Goal: Task Accomplishment & Management: Manage account settings

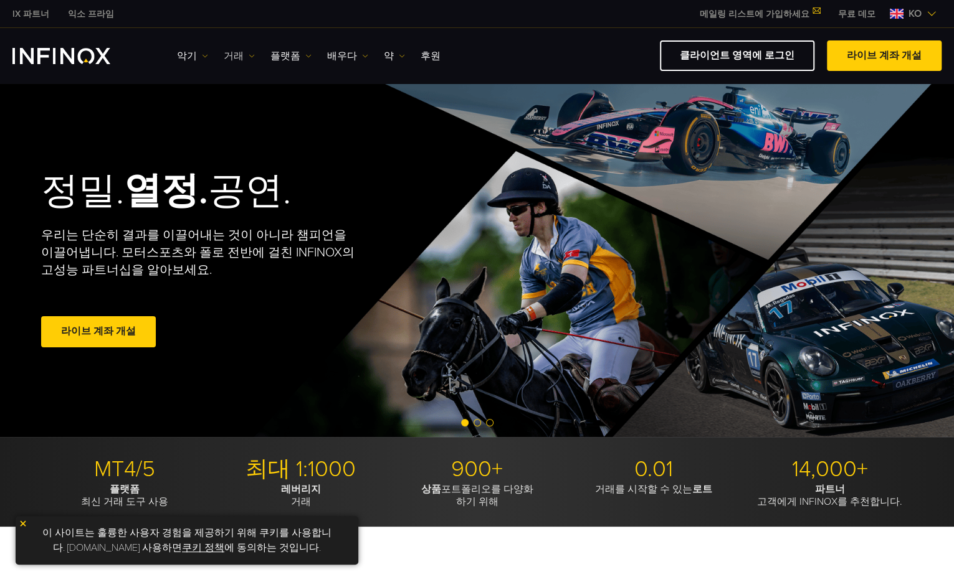
click at [229, 56] on font "거래" at bounding box center [234, 56] width 20 height 15
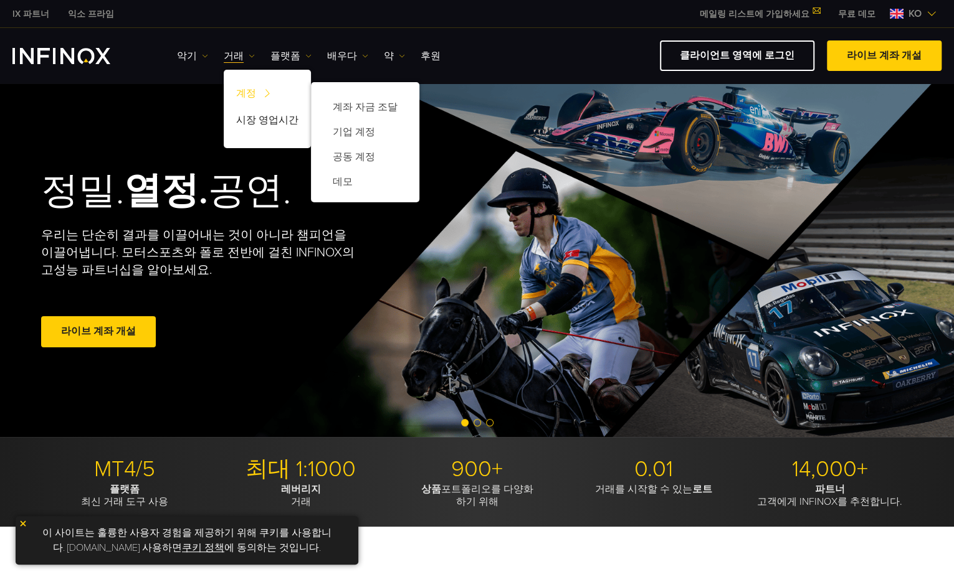
click at [243, 98] on font "계정" at bounding box center [246, 93] width 20 height 15
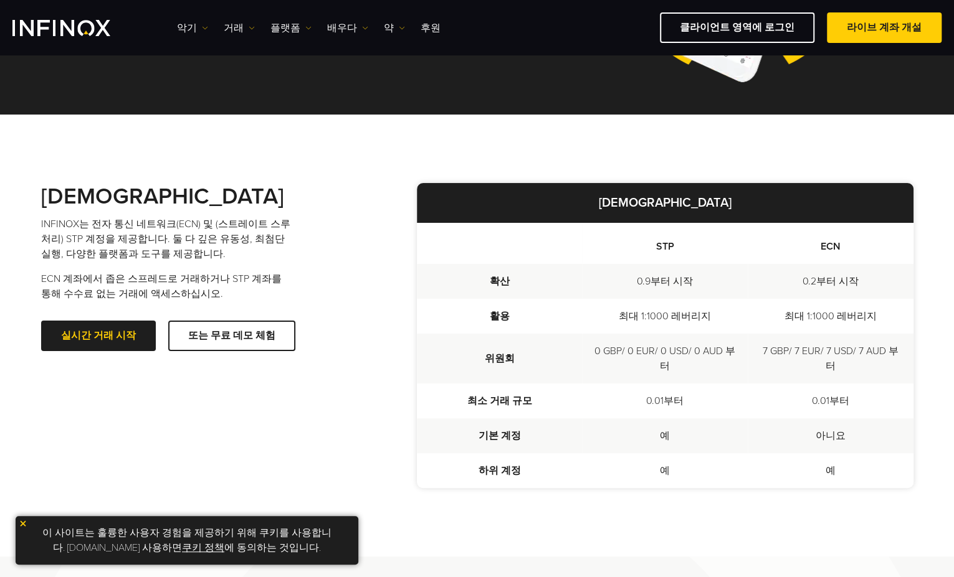
scroll to position [231, 0]
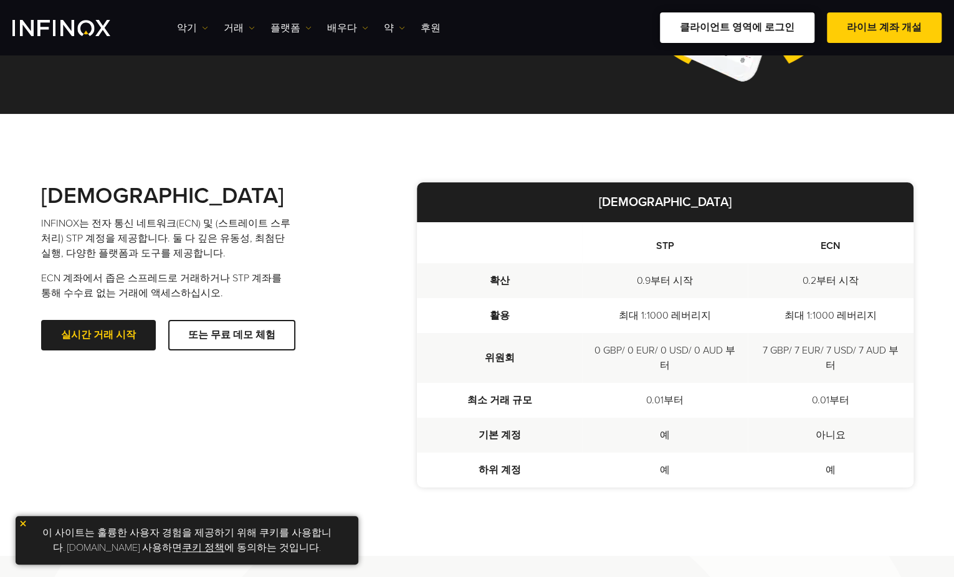
click at [767, 29] on link "클라이언트 영역에 로그인" at bounding box center [737, 27] width 154 height 31
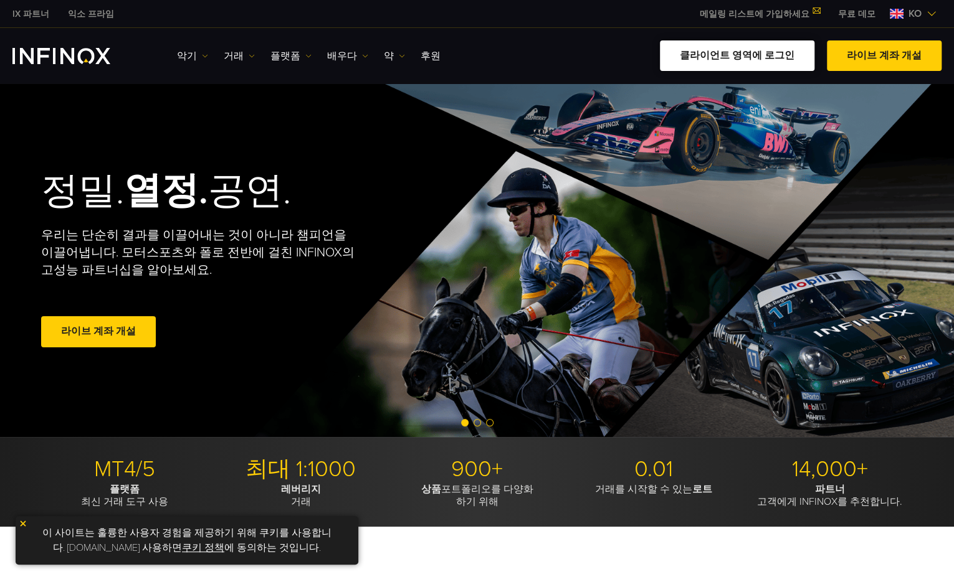
click at [754, 68] on link "클라이언트 영역에 로그인" at bounding box center [737, 55] width 154 height 31
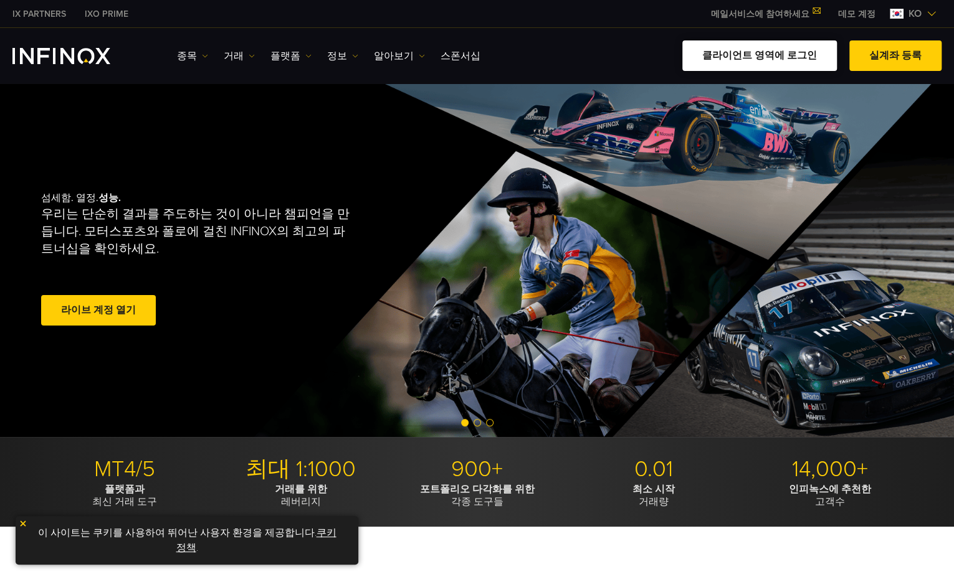
click at [726, 54] on link "클라이언트 영역에 로그인" at bounding box center [759, 55] width 154 height 31
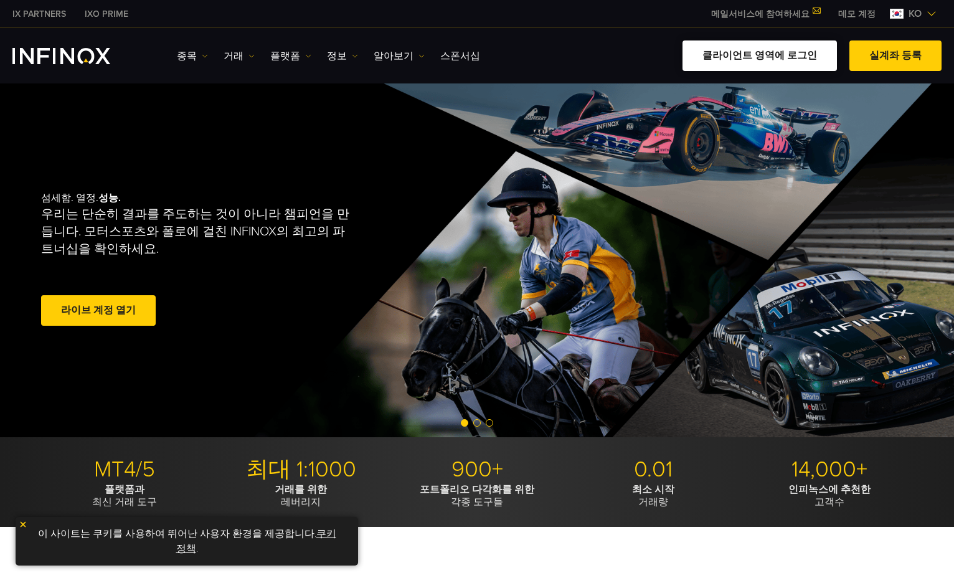
click at [749, 48] on link "클라이언트 영역에 로그인" at bounding box center [760, 55] width 154 height 31
